Goal: Task Accomplishment & Management: Manage account settings

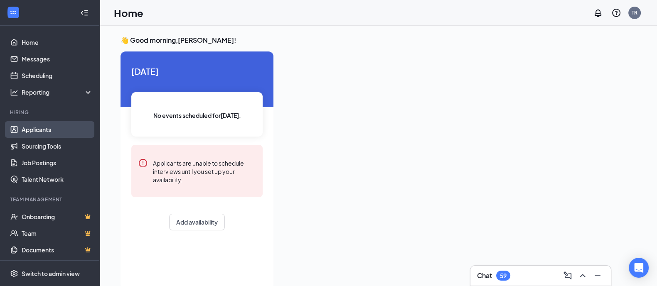
click at [41, 128] on link "Applicants" at bounding box center [57, 129] width 71 height 17
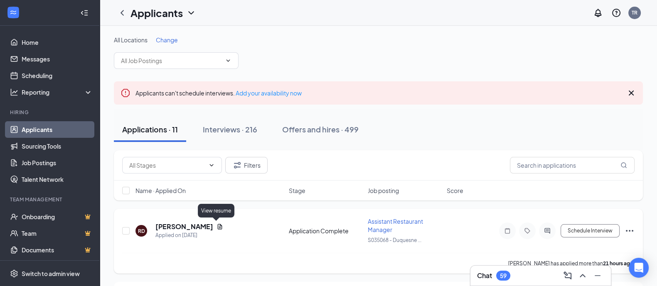
click at [217, 224] on icon "Document" at bounding box center [220, 227] width 7 height 7
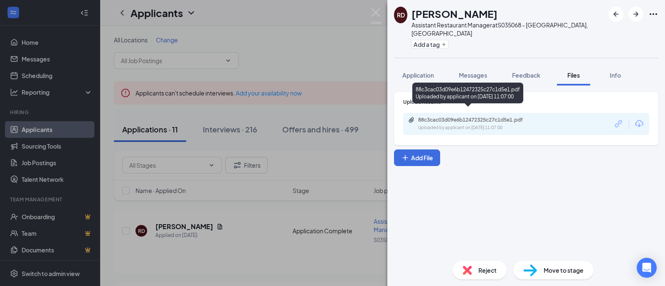
click at [468, 125] on div "Uploaded by applicant on [DATE] 11:07:00" at bounding box center [480, 128] width 125 height 7
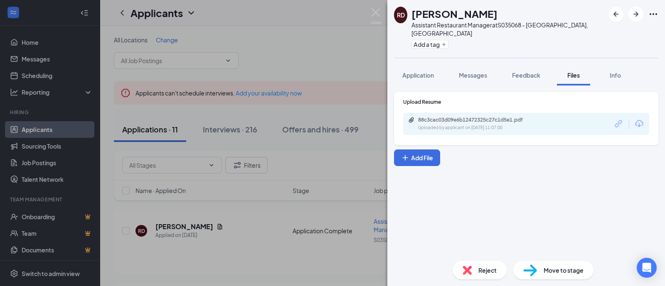
click at [122, 229] on div "RD [PERSON_NAME] Assistant Restaurant Manager at S035068 - [GEOGRAPHIC_DATA], […" at bounding box center [332, 143] width 665 height 286
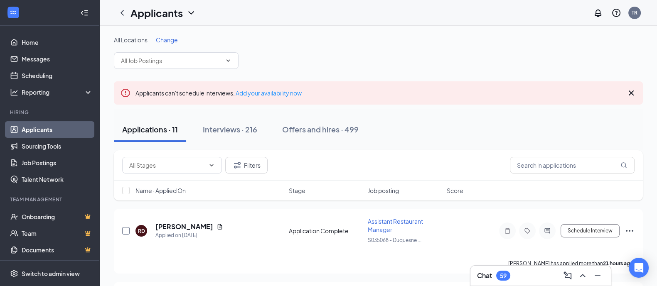
click at [124, 231] on input "checkbox" at bounding box center [125, 230] width 7 height 7
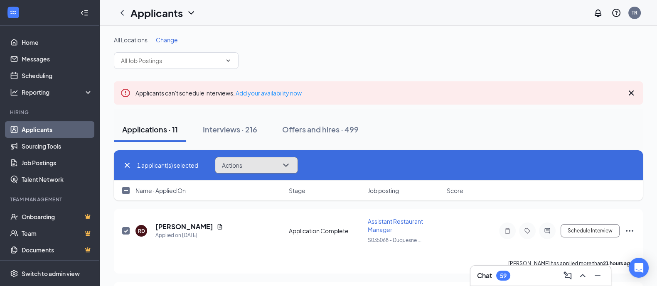
click at [291, 163] on icon "ChevronDown" at bounding box center [286, 165] width 10 height 10
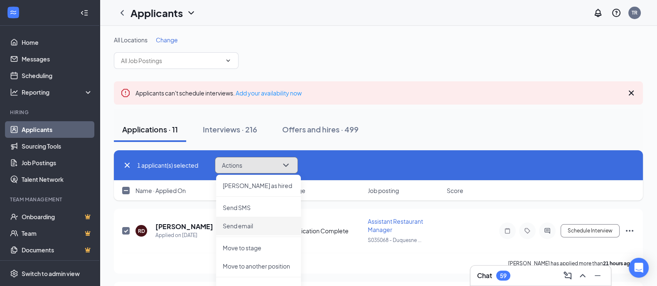
scroll to position [52, 0]
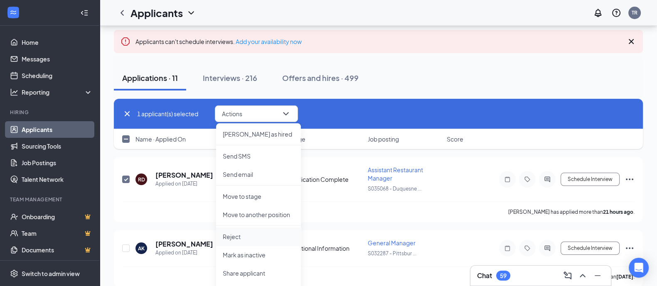
click at [231, 237] on p "Reject" at bounding box center [258, 237] width 71 height 8
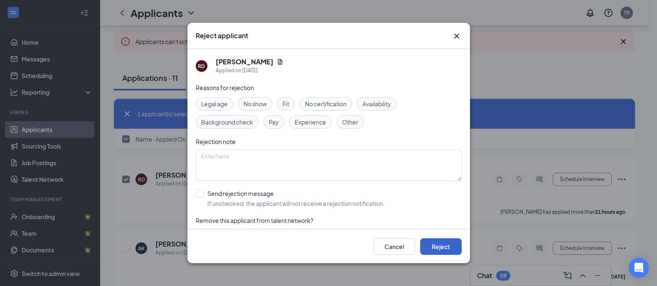
click at [436, 247] on button "Reject" at bounding box center [441, 247] width 42 height 17
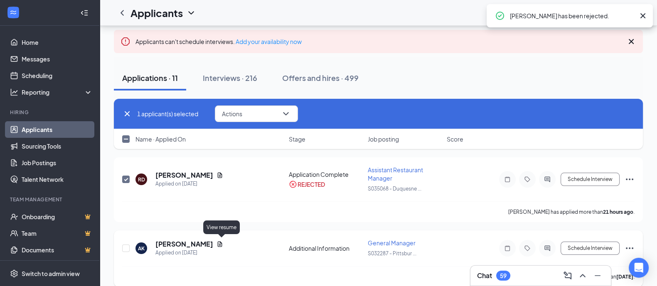
click at [222, 242] on icon "Document" at bounding box center [220, 243] width 5 height 5
checkbox input "false"
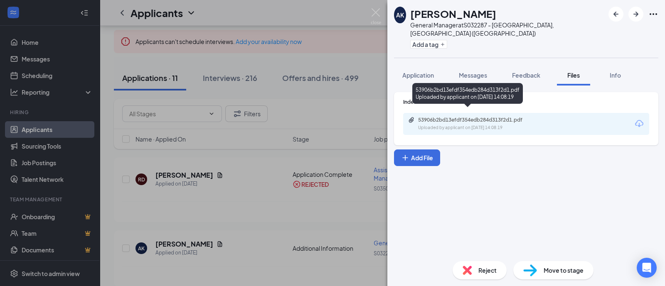
click at [437, 125] on div "Uploaded by applicant on [DATE] 14:08:19" at bounding box center [480, 128] width 125 height 7
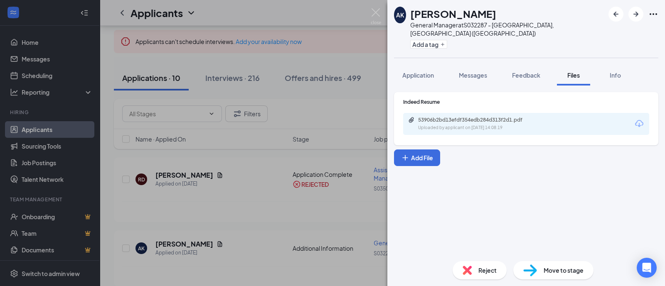
click at [286, 159] on div "AK [PERSON_NAME] General Manager at S032287 - [GEOGRAPHIC_DATA], [GEOGRAPHIC_DA…" at bounding box center [332, 143] width 665 height 286
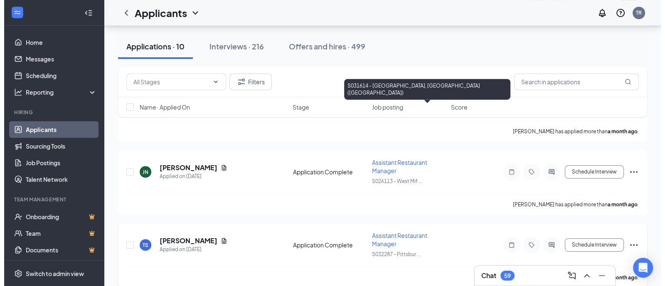
scroll to position [580, 0]
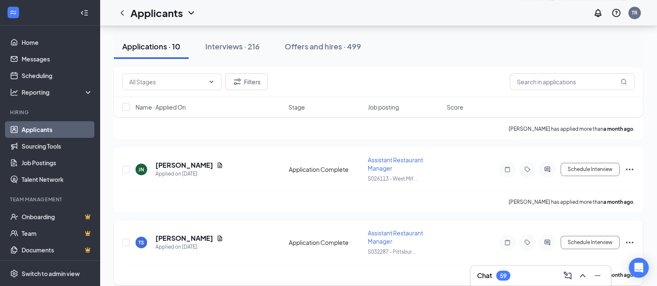
click at [553, 234] on div at bounding box center [547, 242] width 17 height 17
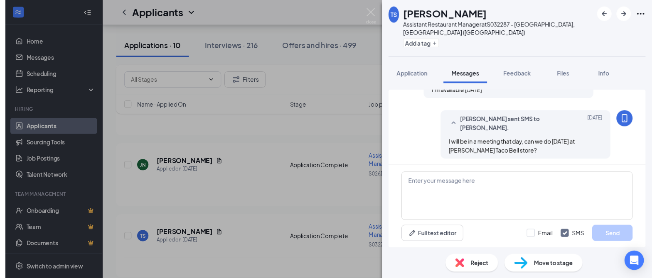
scroll to position [448, 0]
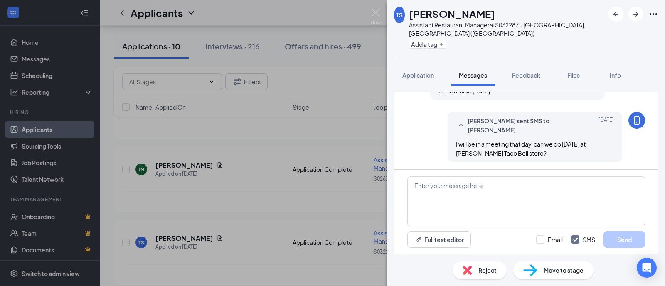
click at [325, 188] on div "TS [PERSON_NAME] Assistant Restaurant Manager at S032287 - [GEOGRAPHIC_DATA], […" at bounding box center [332, 143] width 665 height 286
